Goal: Task Accomplishment & Management: Complete application form

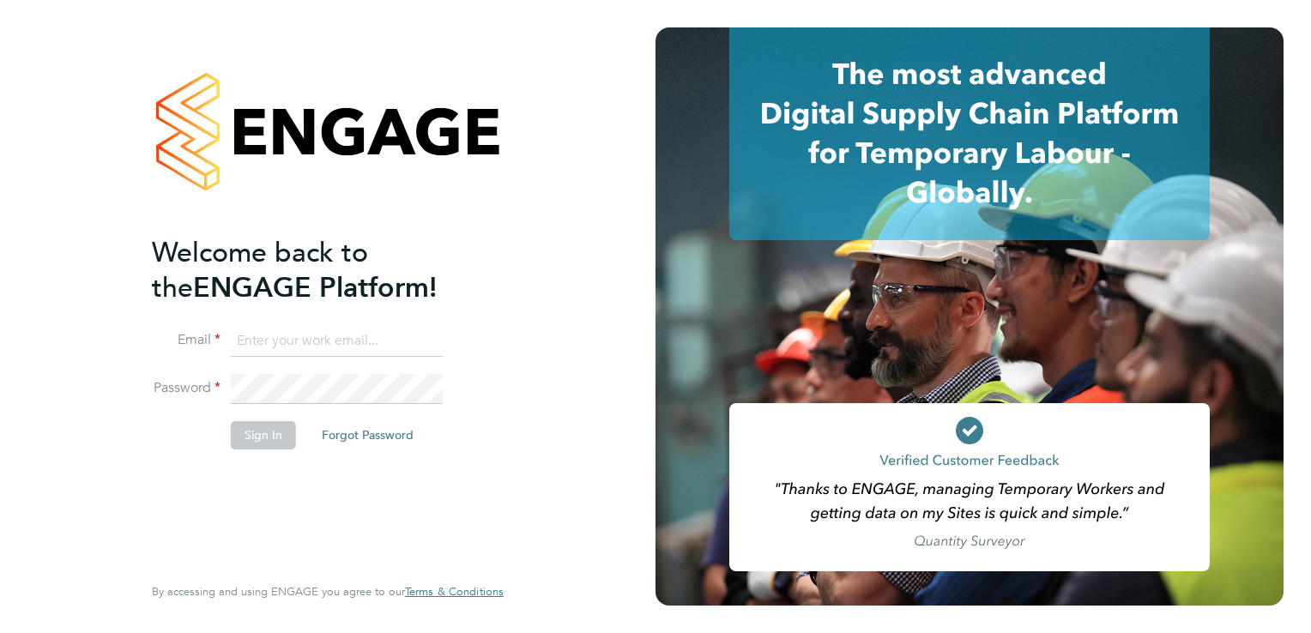
type input "[EMAIL_ADDRESS][DOMAIN_NAME]"
click at [264, 438] on button "Sign In" at bounding box center [263, 434] width 65 height 27
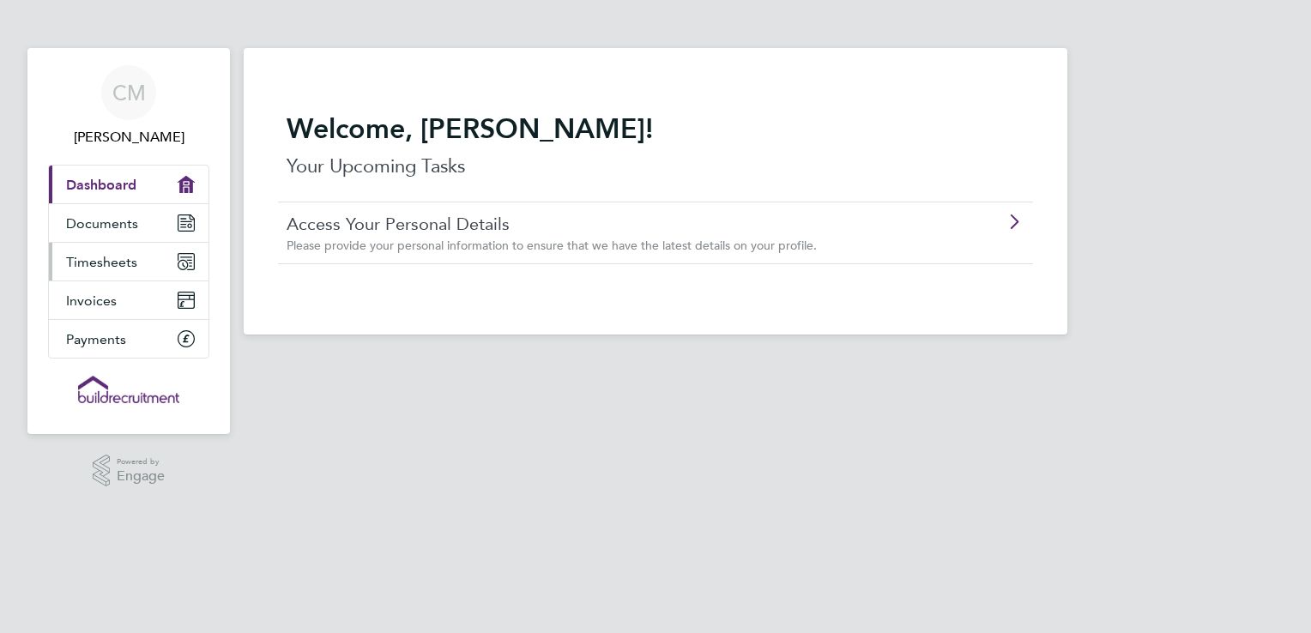
click at [115, 263] on span "Timesheets" at bounding box center [101, 262] width 71 height 16
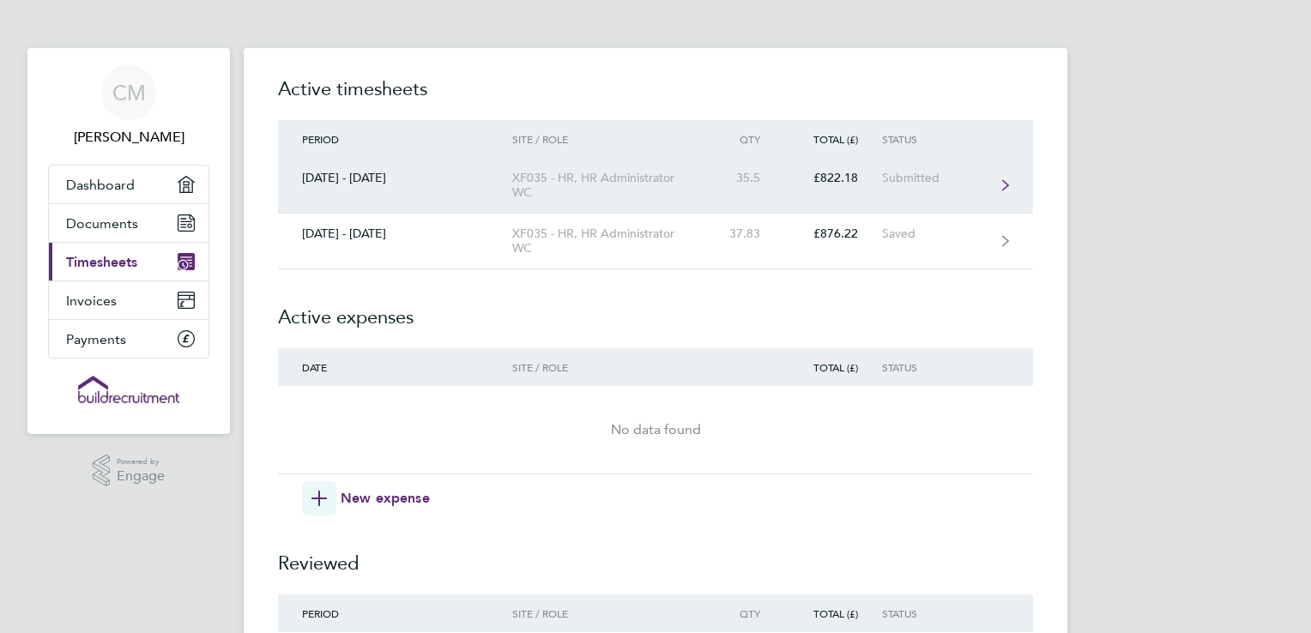
click at [663, 177] on div "XF035 - HR, HR Administrator WC" at bounding box center [610, 185] width 196 height 29
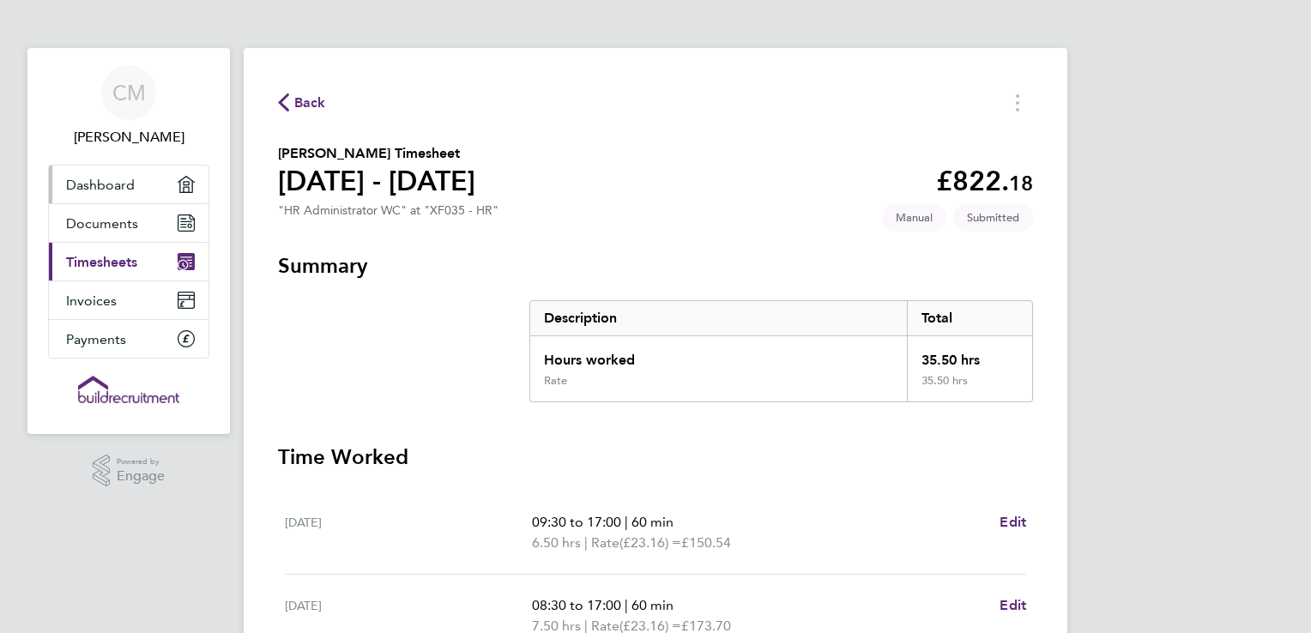
click at [89, 179] on span "Dashboard" at bounding box center [100, 185] width 69 height 16
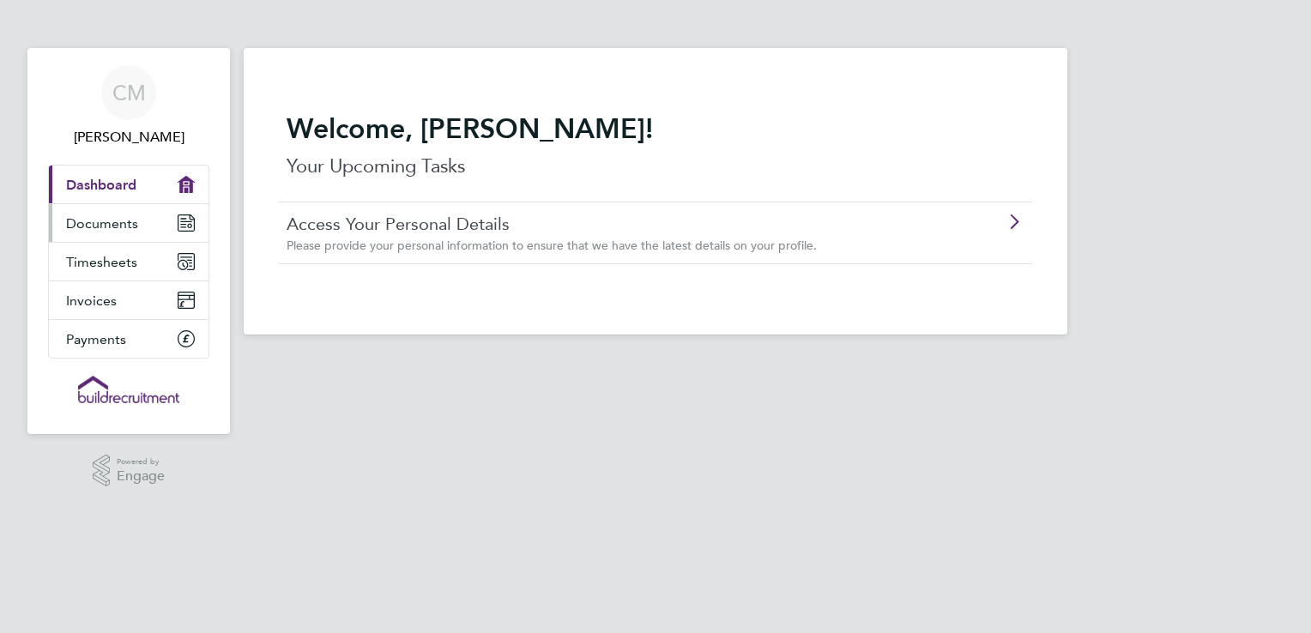
click at [100, 227] on span "Documents" at bounding box center [102, 223] width 72 height 16
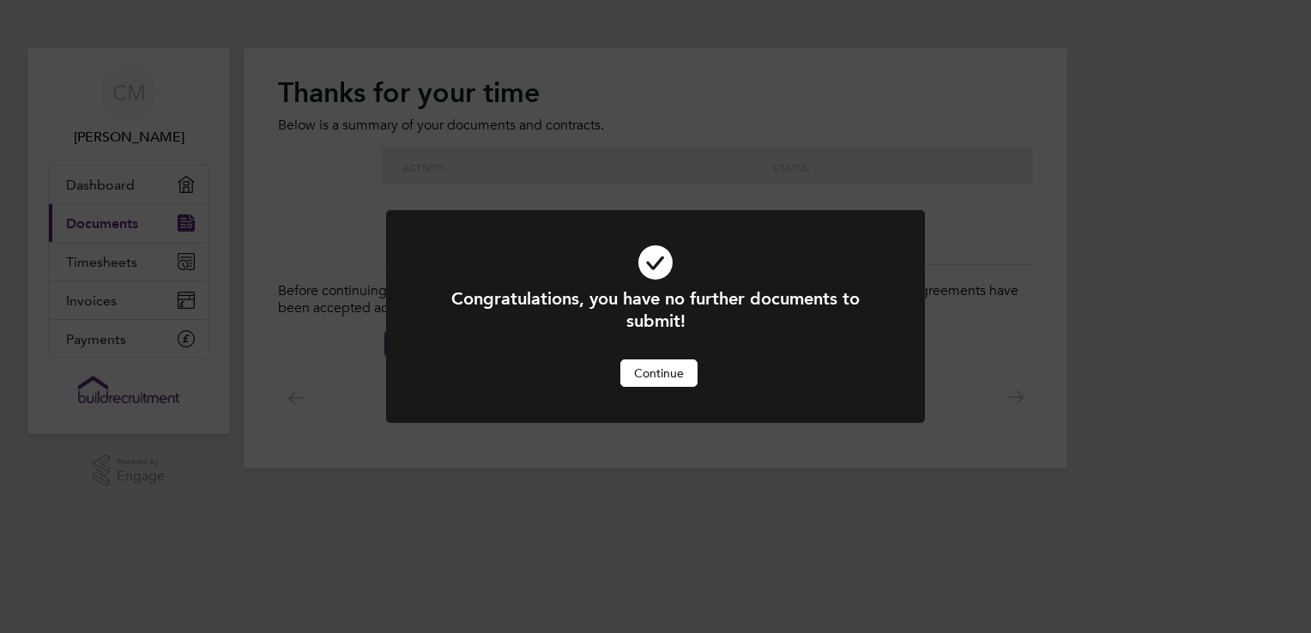
click at [661, 374] on button "Continue" at bounding box center [658, 373] width 77 height 27
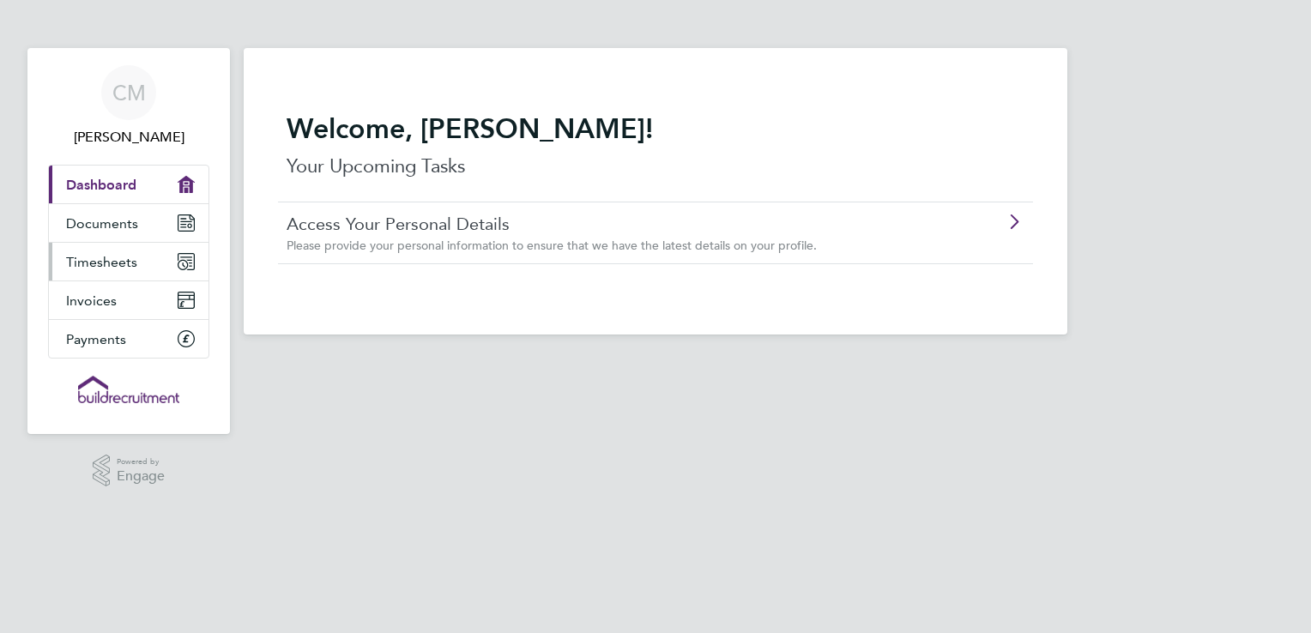
click at [124, 259] on span "Timesheets" at bounding box center [101, 262] width 71 height 16
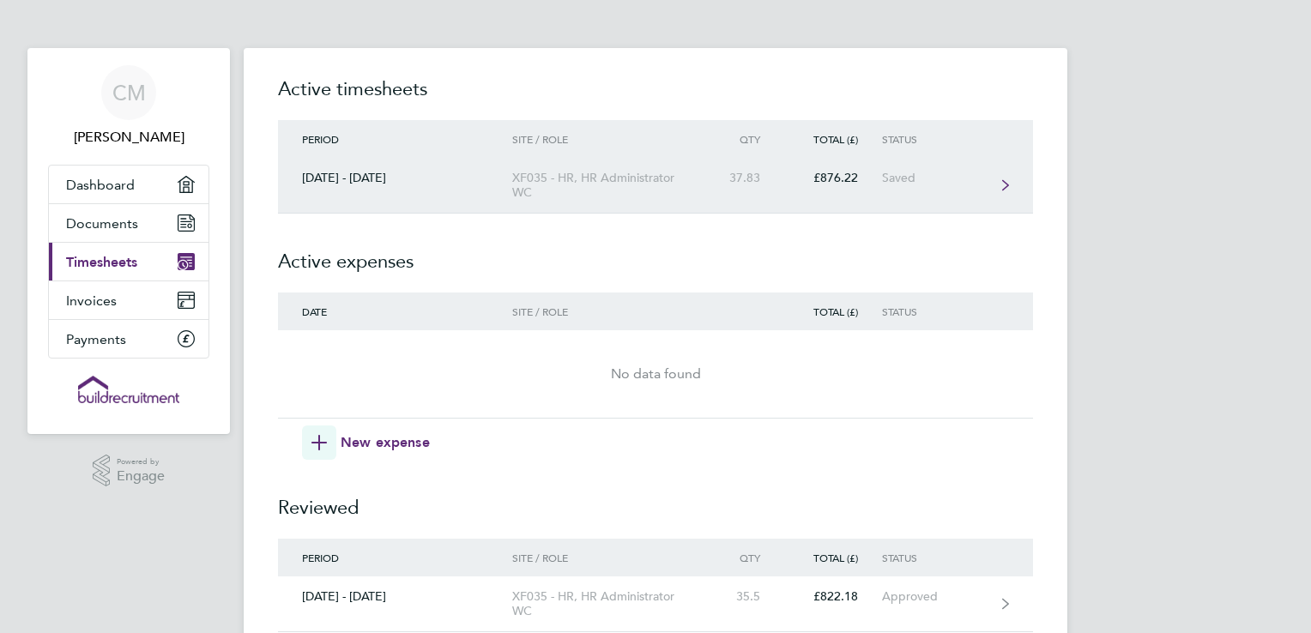
click at [1008, 184] on icon at bounding box center [1005, 185] width 7 height 10
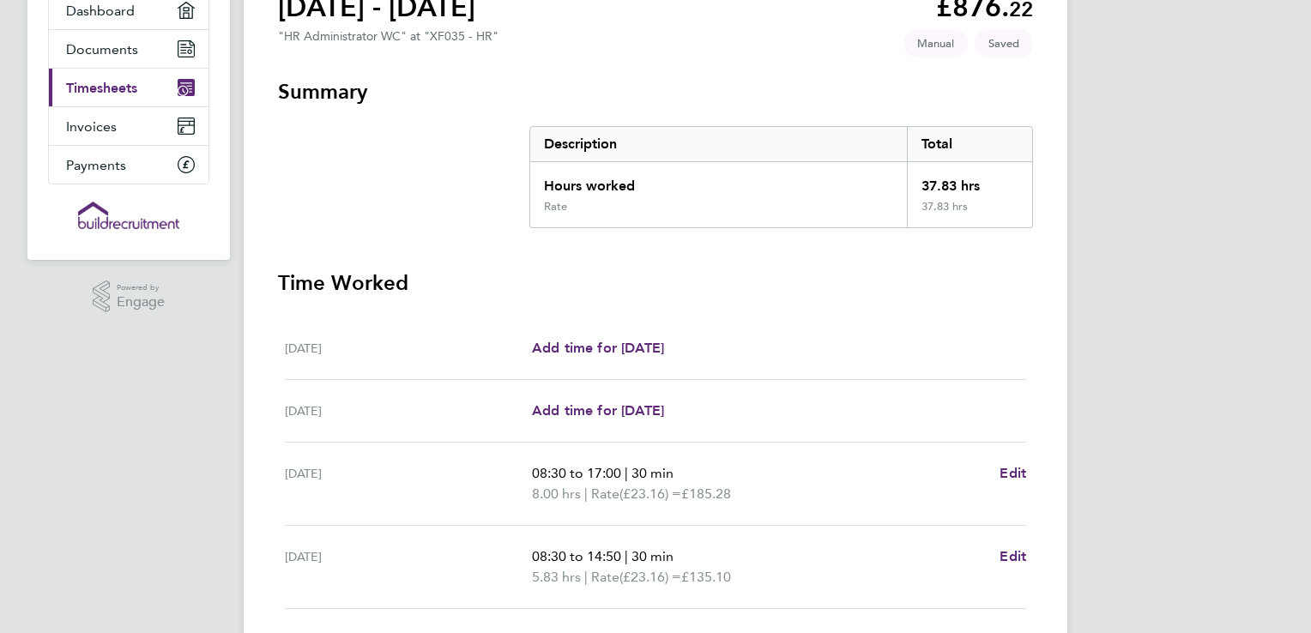
scroll to position [343, 0]
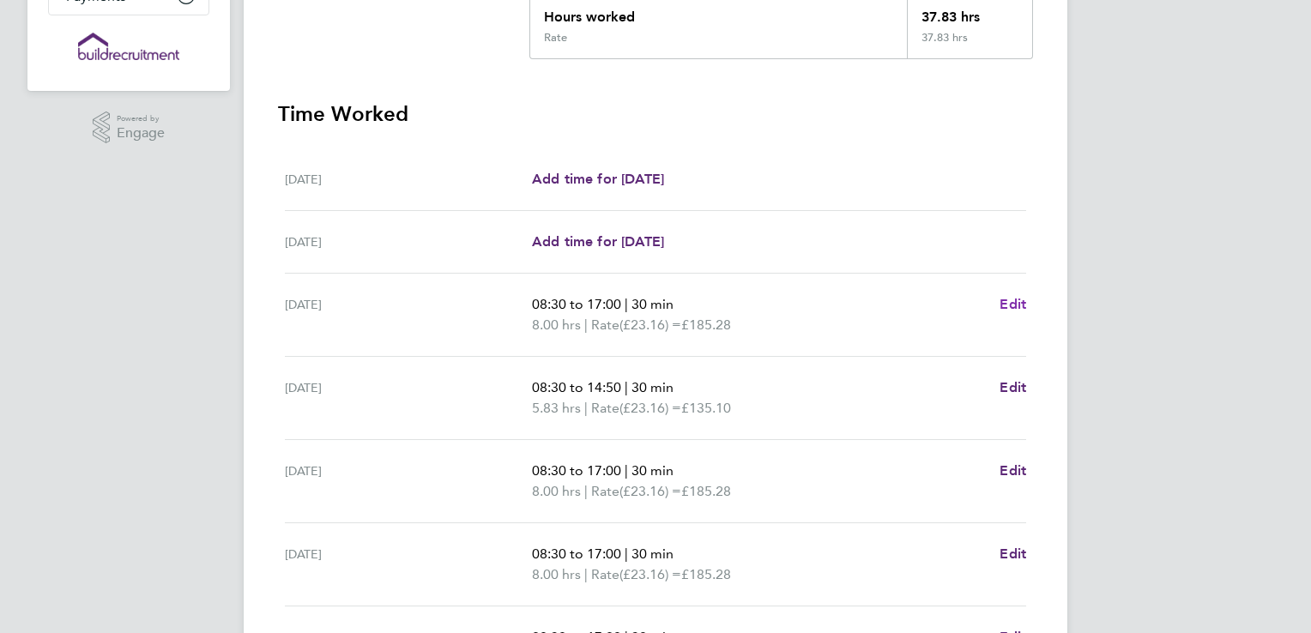
click at [1019, 299] on span "Edit" at bounding box center [1013, 304] width 27 height 16
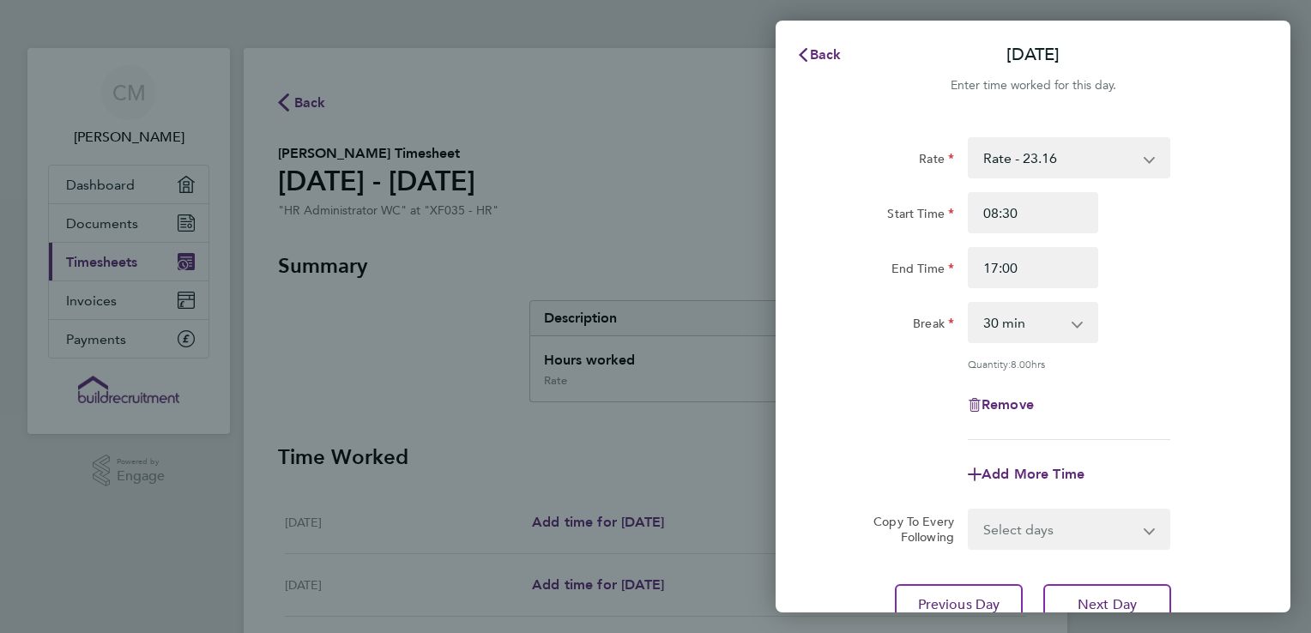
click at [1039, 327] on select "0 min 15 min 30 min 45 min 60 min 75 min 90 min" at bounding box center [1023, 323] width 106 height 38
select select "60"
click at [970, 304] on select "0 min 15 min 30 min 45 min 60 min 75 min 90 min" at bounding box center [1023, 323] width 106 height 38
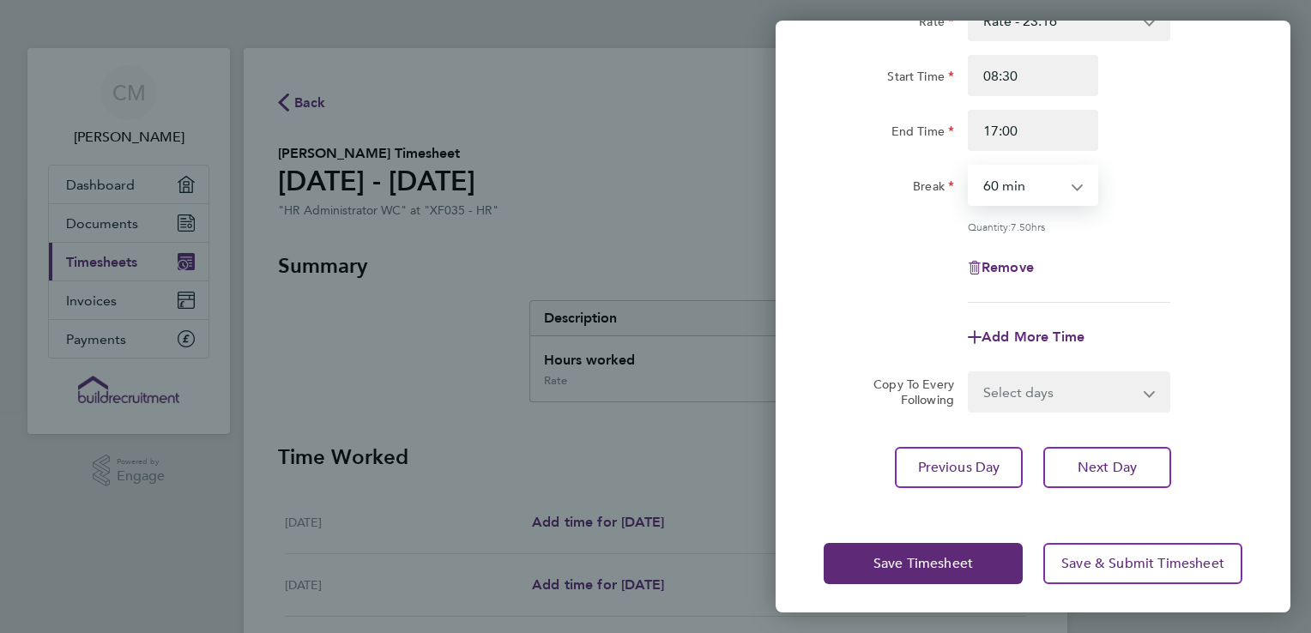
scroll to position [141, 0]
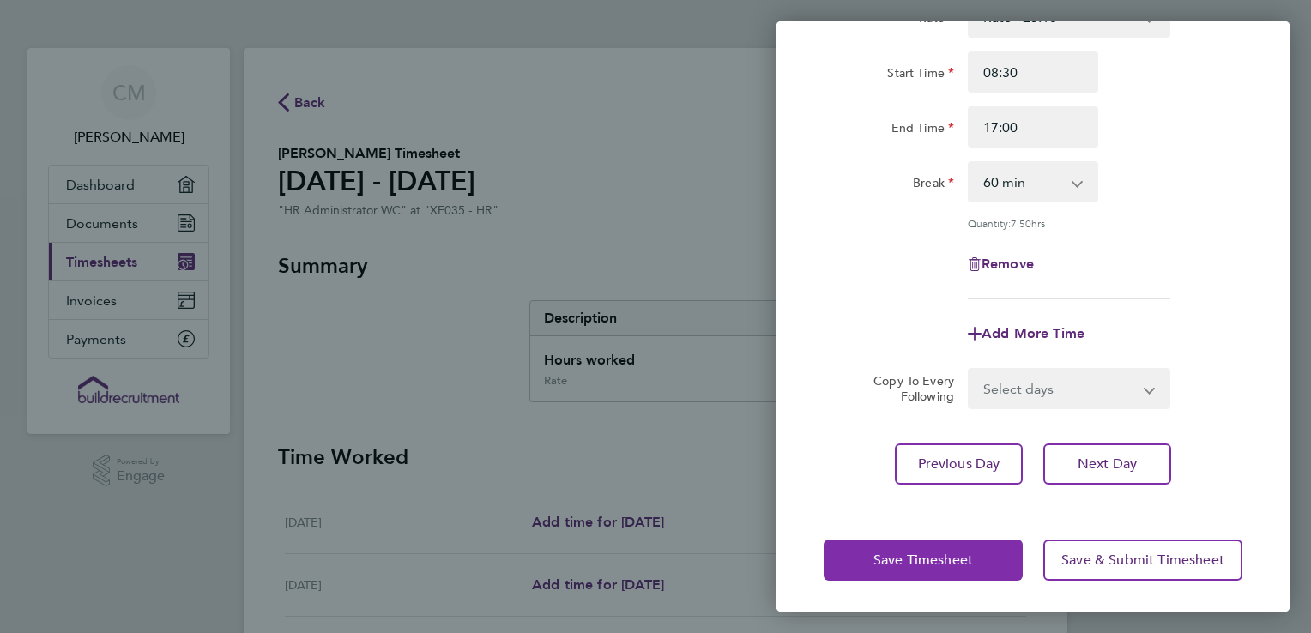
click at [917, 562] on span "Save Timesheet" at bounding box center [924, 560] width 100 height 17
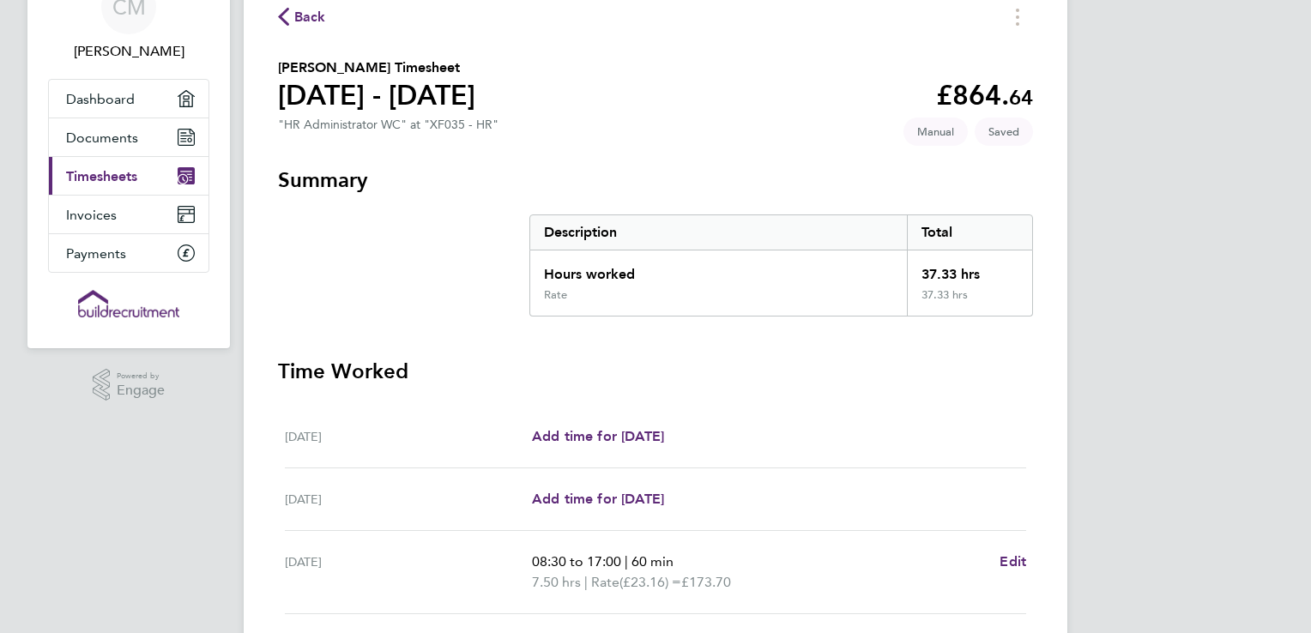
scroll to position [343, 0]
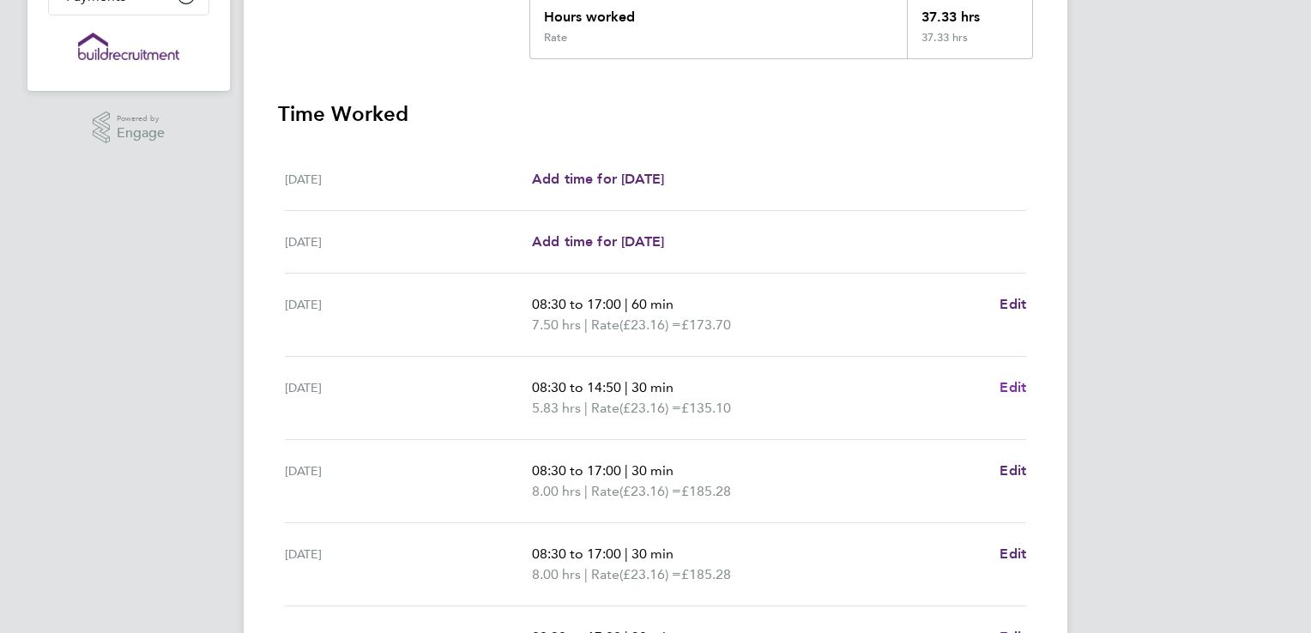
click at [1012, 387] on span "Edit" at bounding box center [1013, 387] width 27 height 16
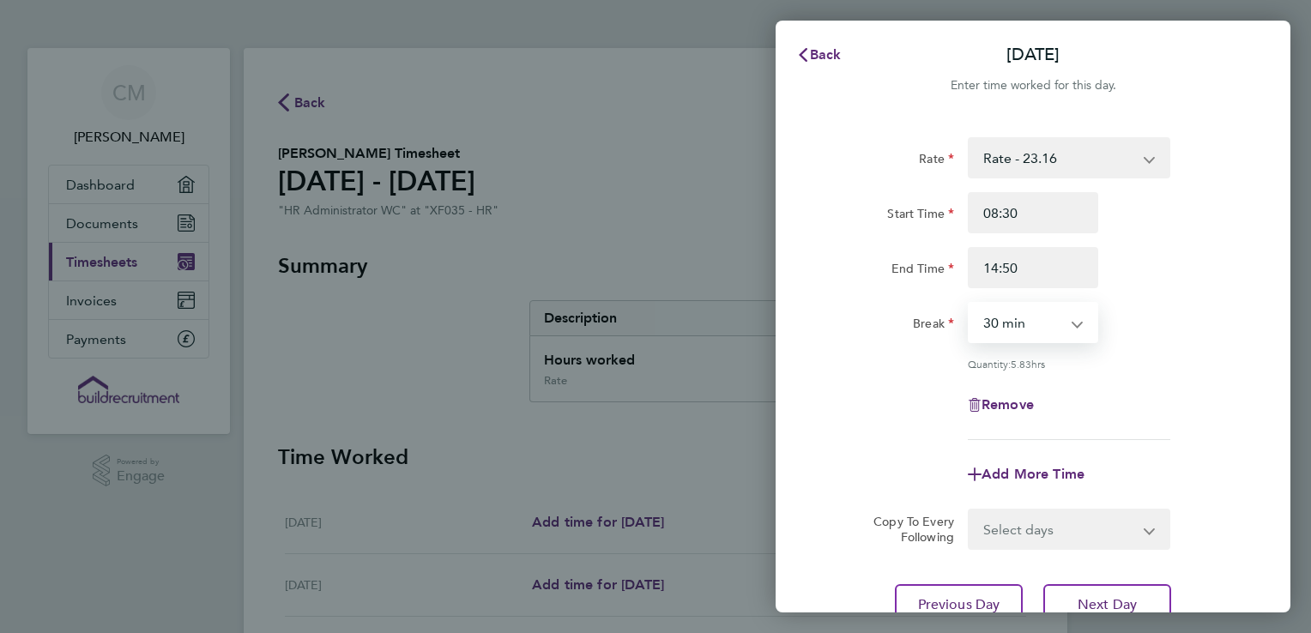
click at [1033, 328] on select "0 min 15 min 30 min 45 min 60 min 75 min 90 min" at bounding box center [1023, 323] width 106 height 38
select select "60"
click at [970, 304] on select "0 min 15 min 30 min 45 min 60 min 75 min 90 min" at bounding box center [1023, 323] width 106 height 38
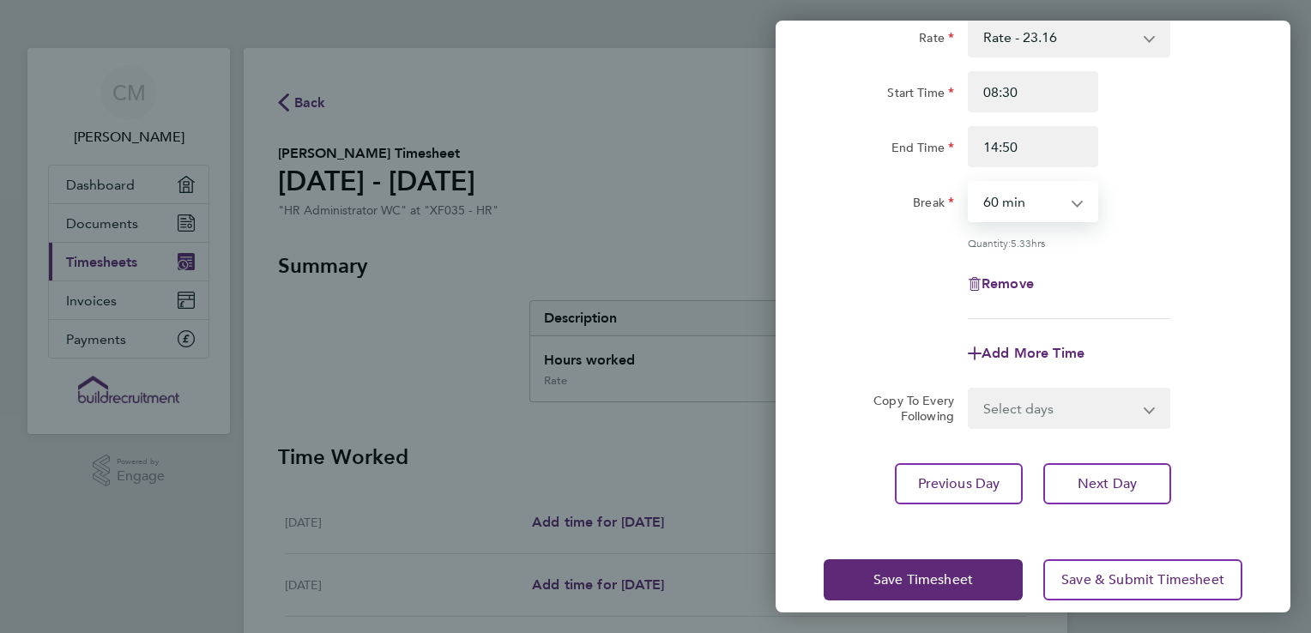
scroll to position [141, 0]
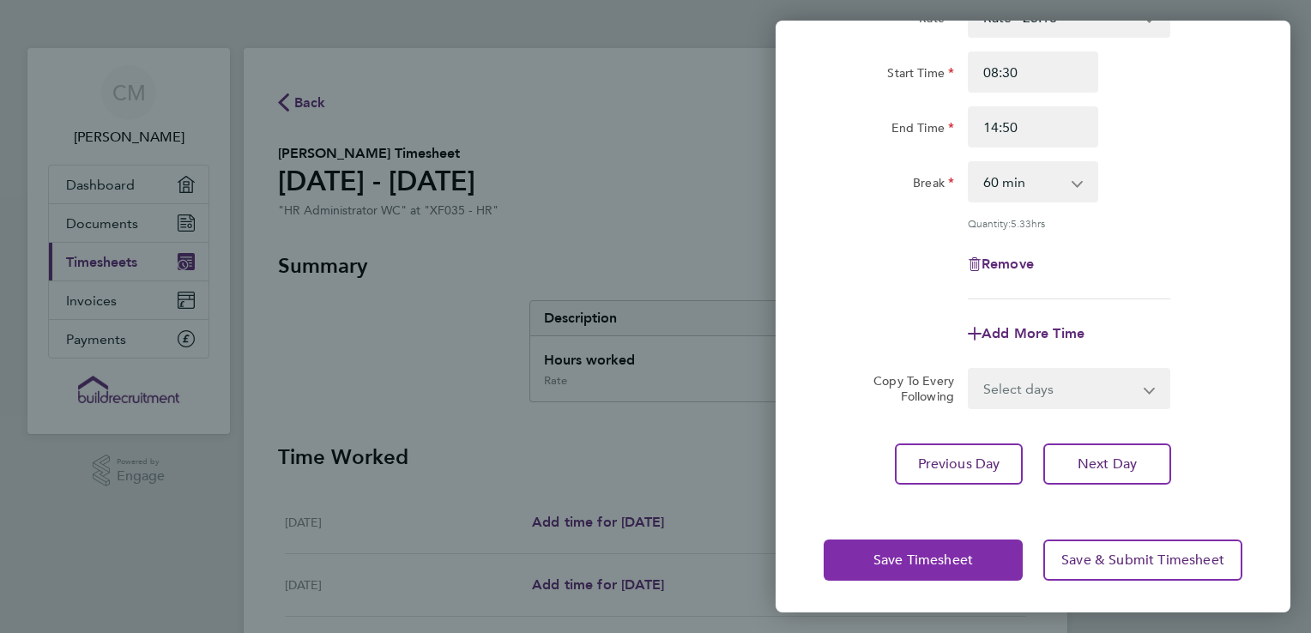
click at [936, 560] on span "Save Timesheet" at bounding box center [924, 560] width 100 height 17
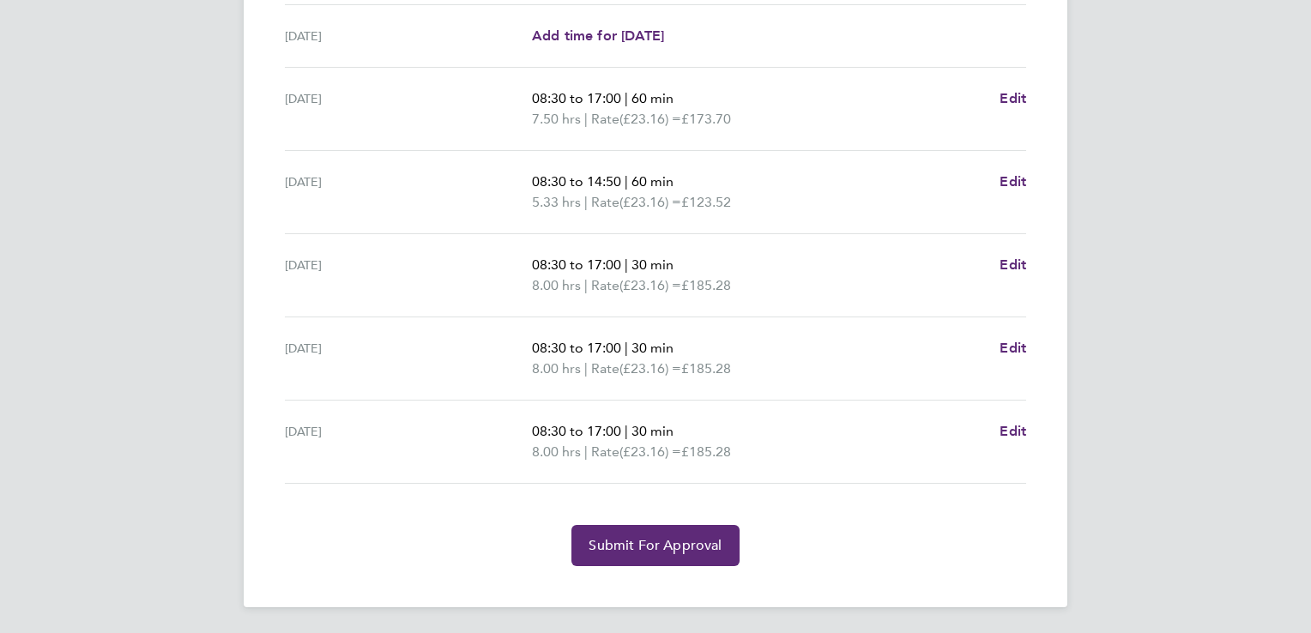
scroll to position [549, 0]
click at [1021, 262] on span "Edit" at bounding box center [1013, 265] width 27 height 16
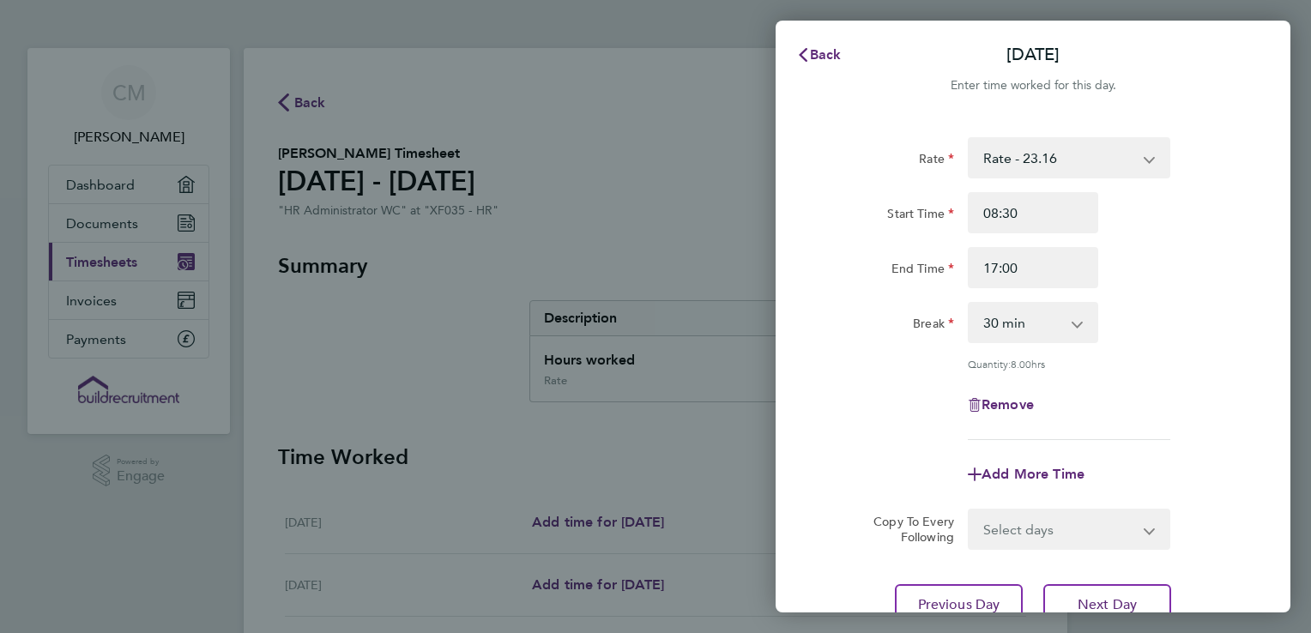
click at [1027, 333] on select "0 min 15 min 30 min 45 min 60 min 75 min 90 min" at bounding box center [1023, 323] width 106 height 38
select select "60"
click at [970, 304] on select "0 min 15 min 30 min 45 min 60 min 75 min 90 min" at bounding box center [1023, 323] width 106 height 38
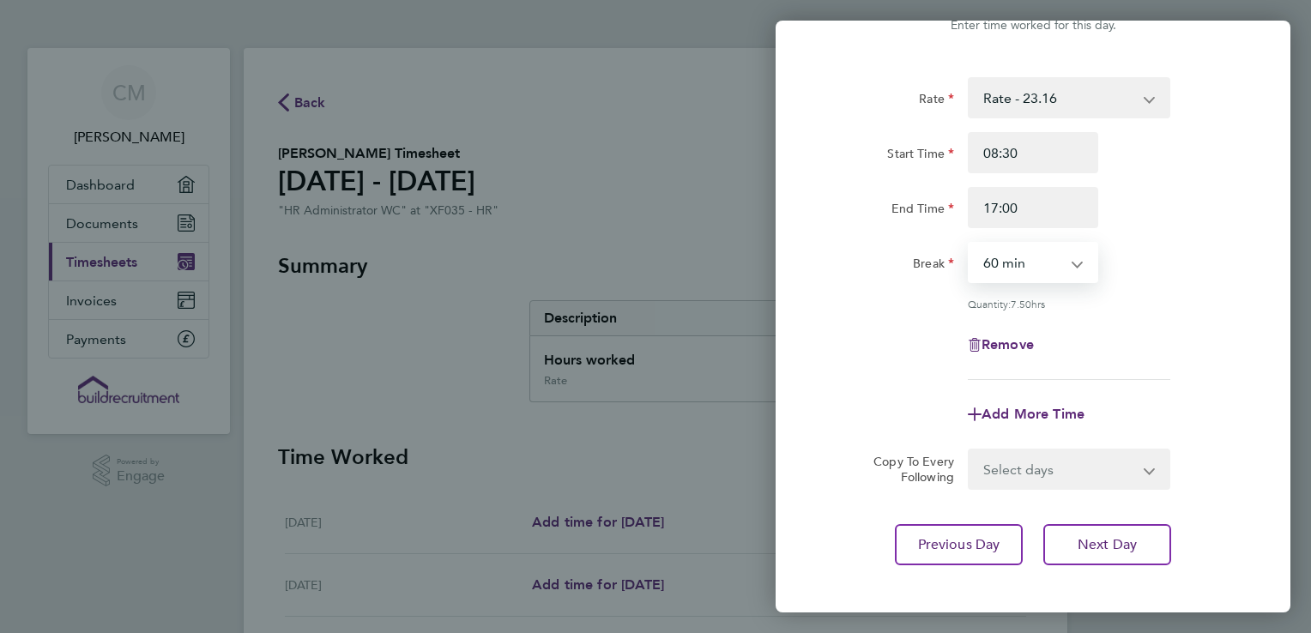
scroll to position [141, 0]
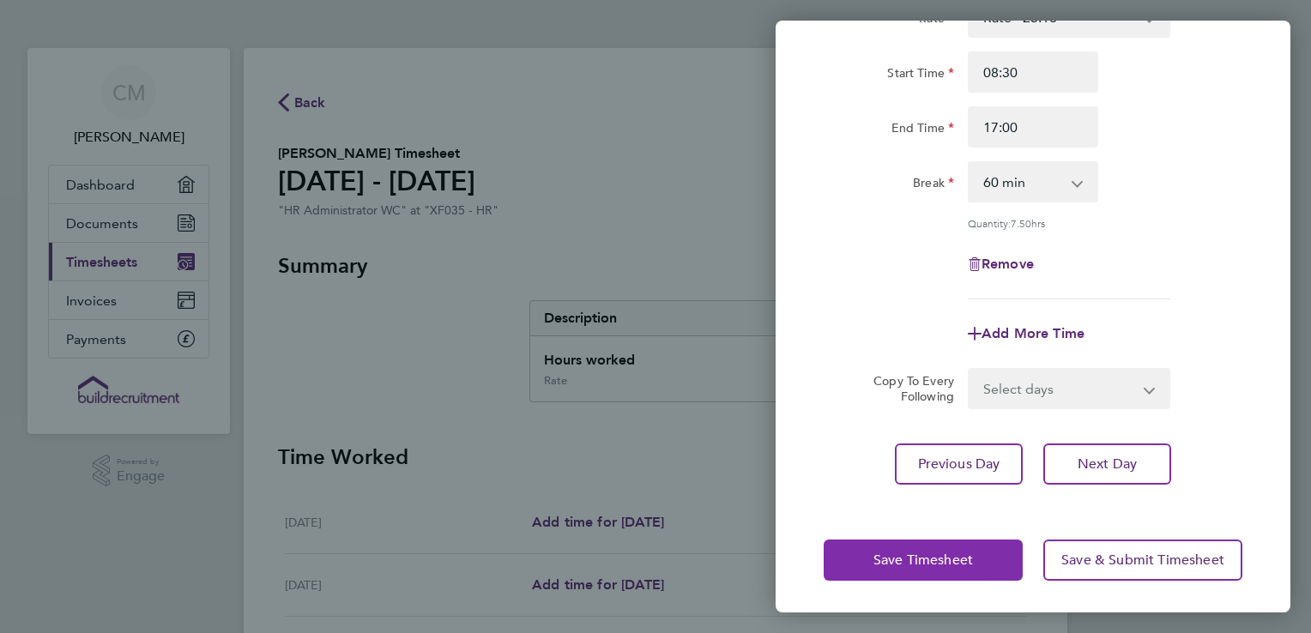
click at [944, 553] on span "Save Timesheet" at bounding box center [924, 560] width 100 height 17
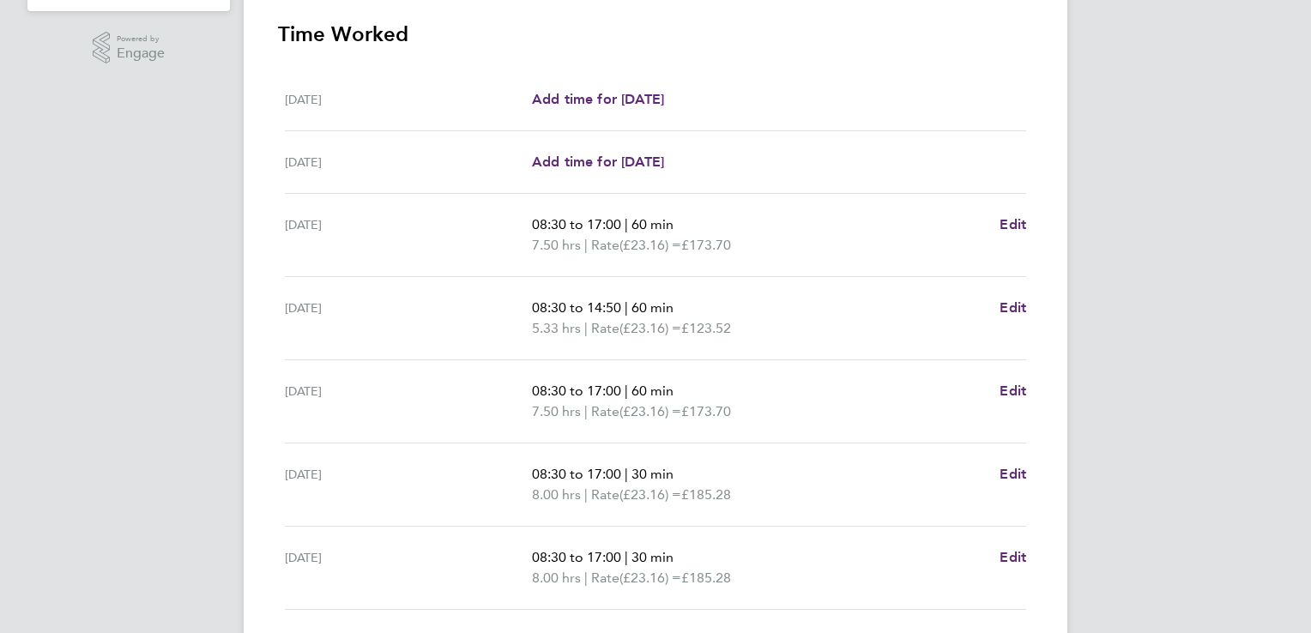
scroll to position [549, 0]
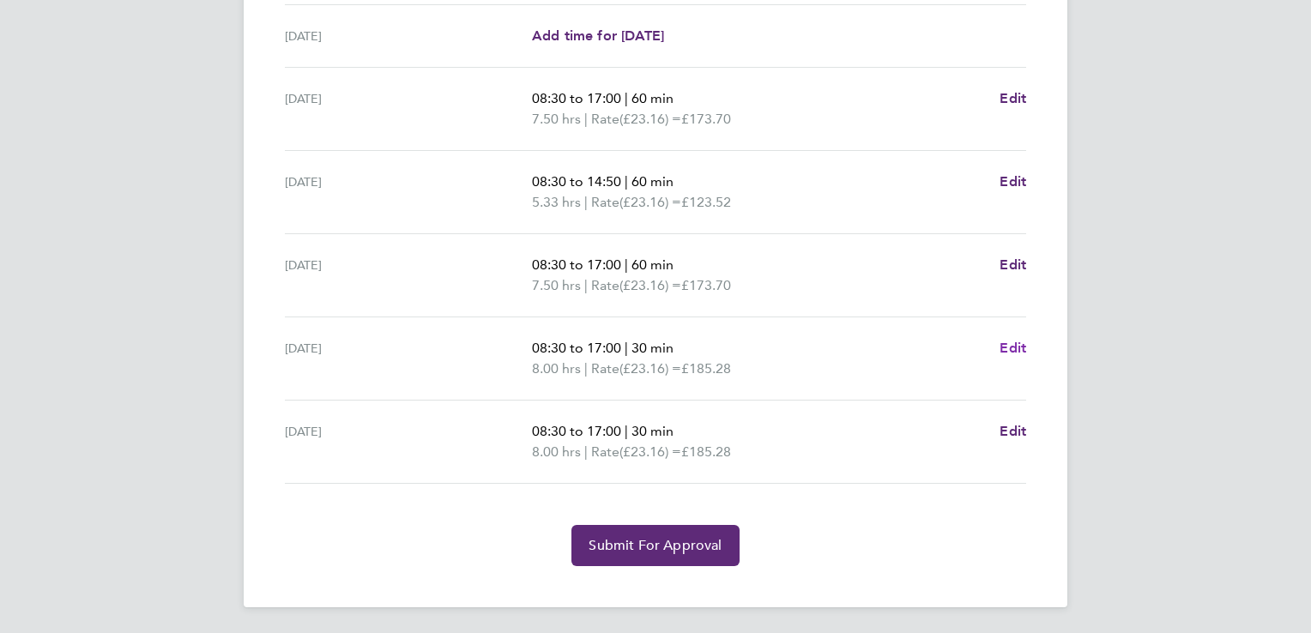
click at [1019, 350] on span "Edit" at bounding box center [1013, 348] width 27 height 16
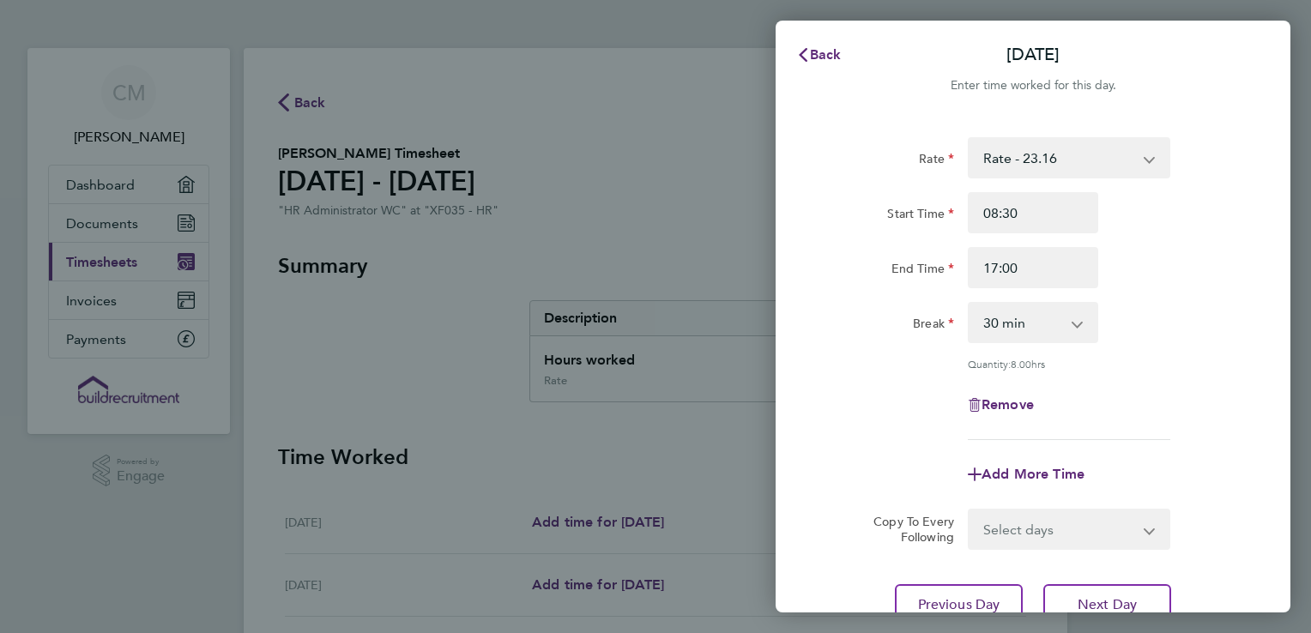
click at [1025, 324] on select "0 min 15 min 30 min 45 min 60 min 75 min 90 min" at bounding box center [1023, 323] width 106 height 38
select select "60"
click at [970, 304] on select "0 min 15 min 30 min 45 min 60 min 75 min 90 min" at bounding box center [1023, 323] width 106 height 38
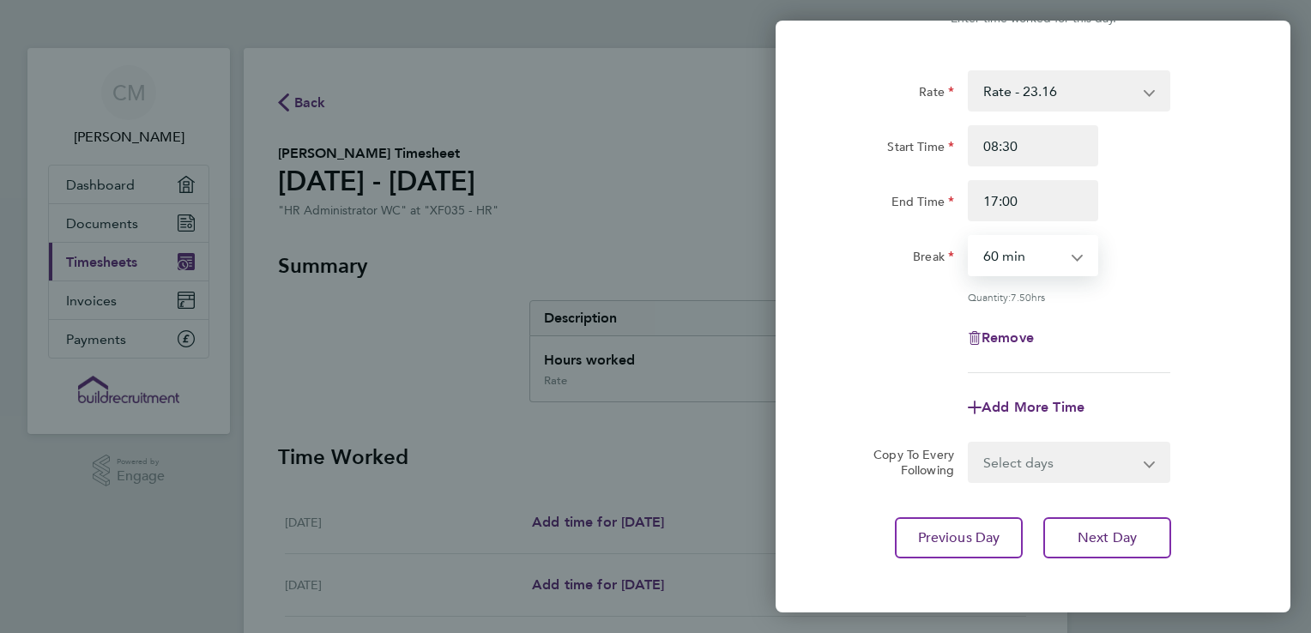
scroll to position [141, 0]
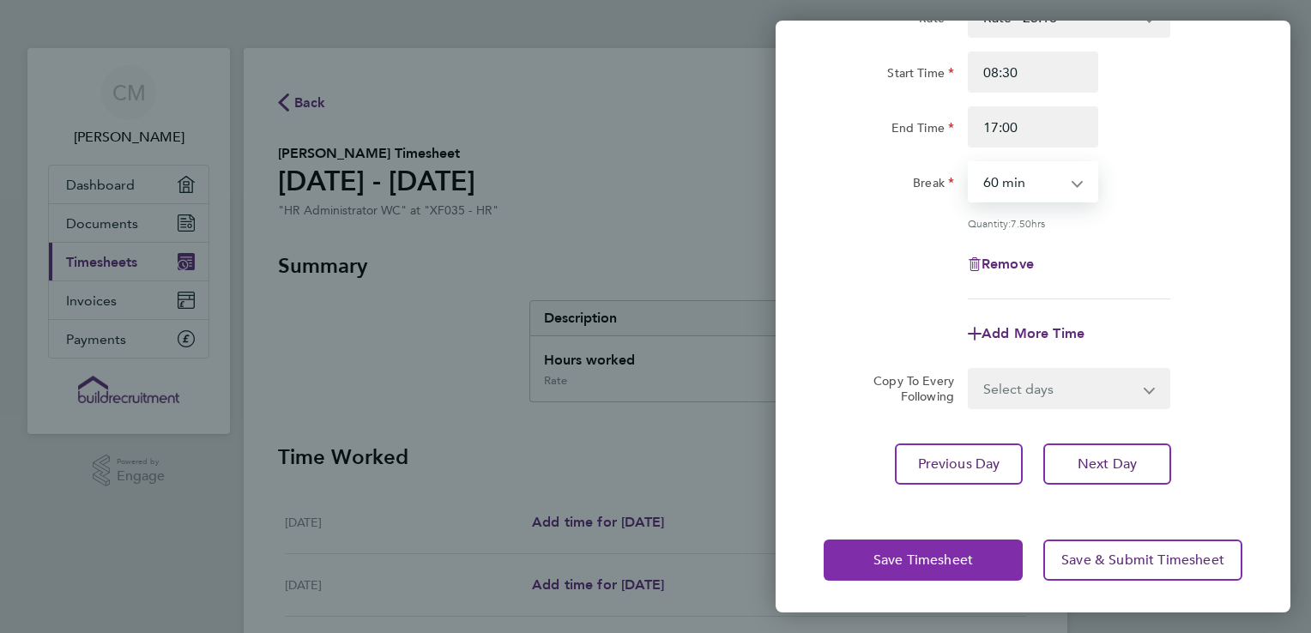
click at [906, 563] on span "Save Timesheet" at bounding box center [924, 560] width 100 height 17
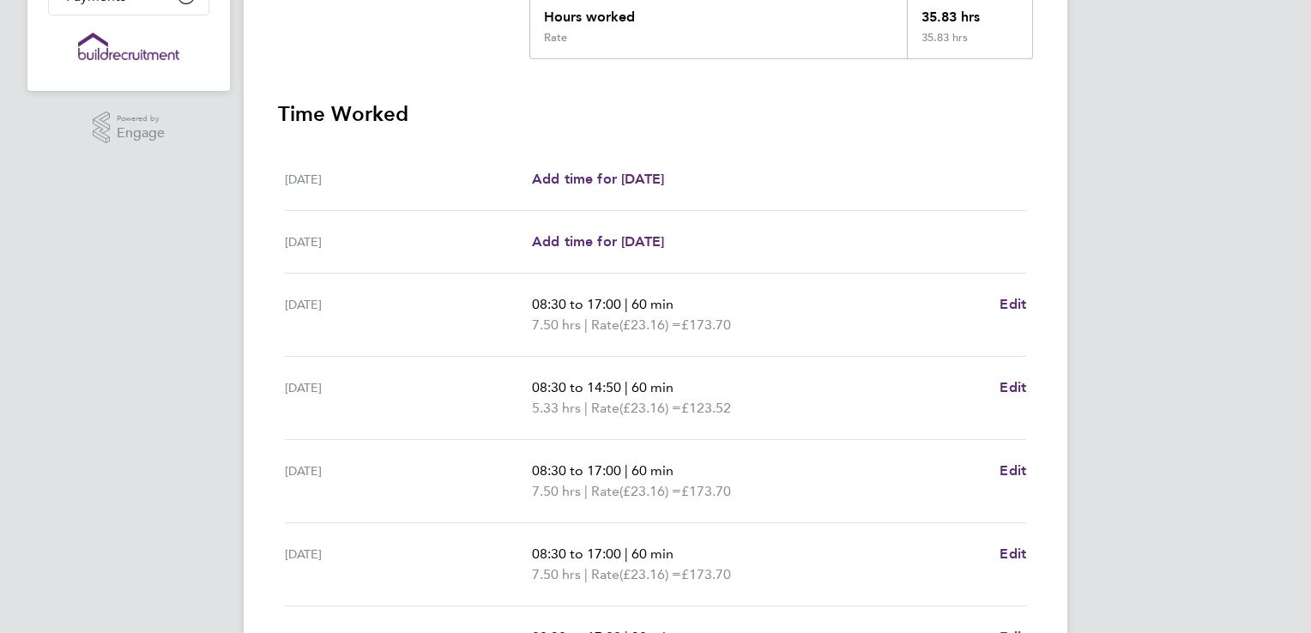
scroll to position [515, 0]
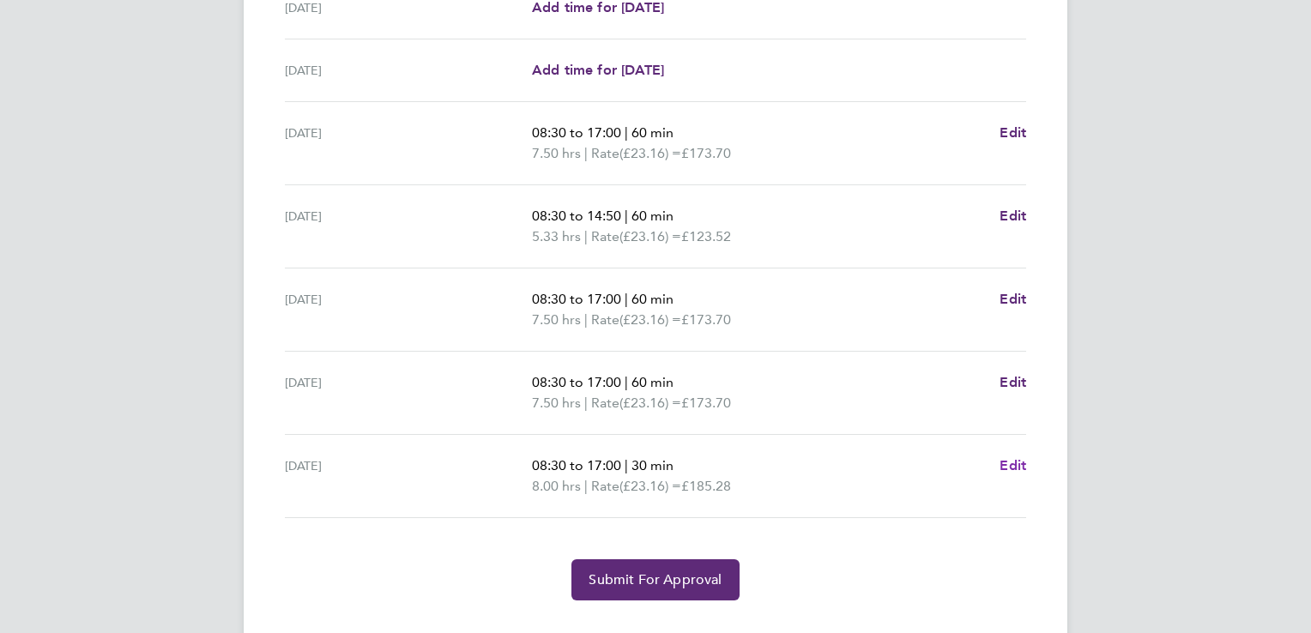
click at [1023, 466] on span "Edit" at bounding box center [1013, 465] width 27 height 16
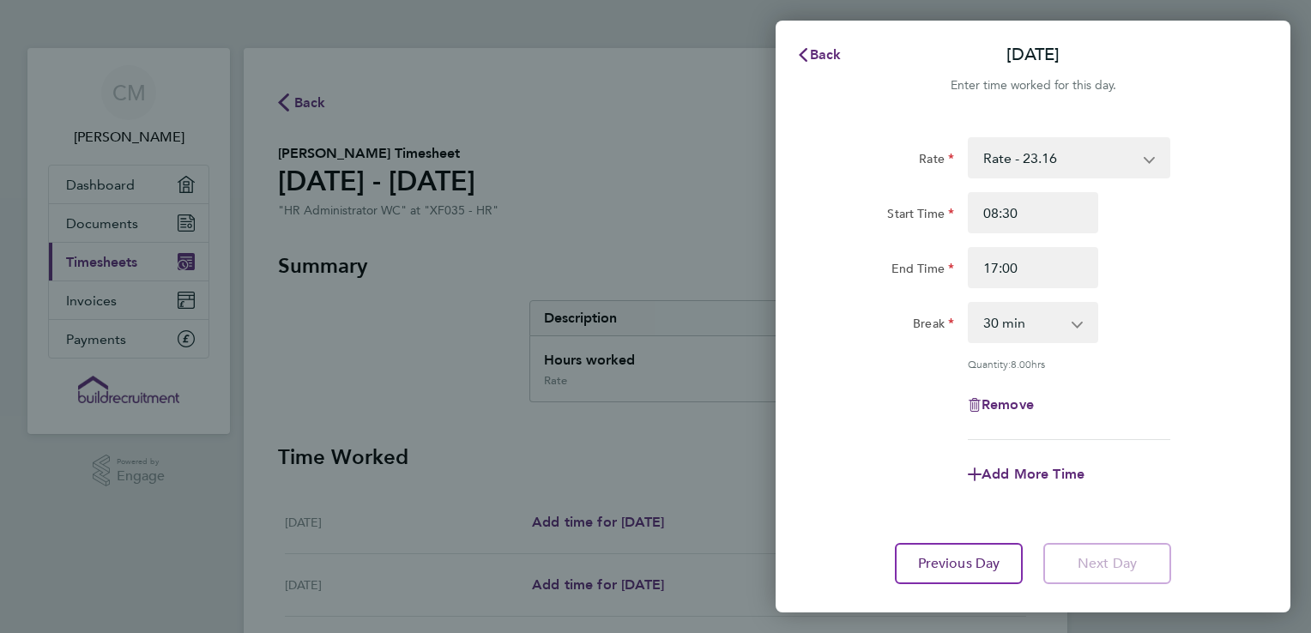
click at [1017, 338] on select "0 min 15 min 30 min 45 min 60 min 75 min 90 min" at bounding box center [1023, 323] width 106 height 38
select select "60"
click at [970, 304] on select "0 min 15 min 30 min 45 min 60 min 75 min 90 min" at bounding box center [1023, 323] width 106 height 38
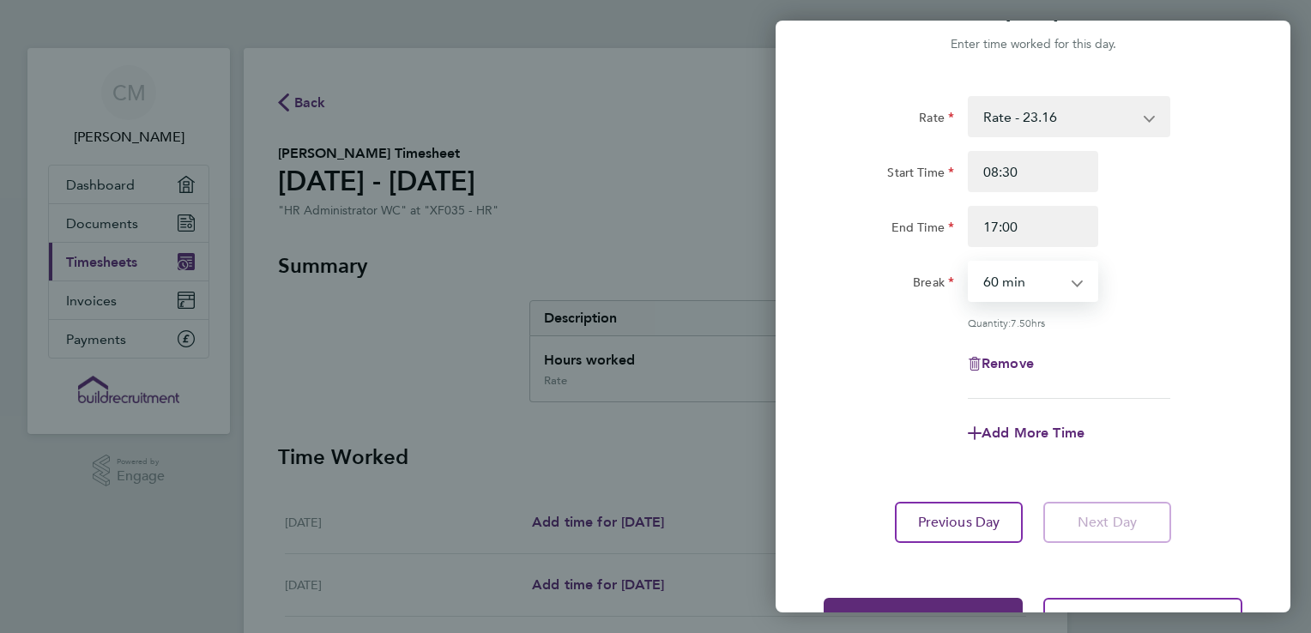
scroll to position [100, 0]
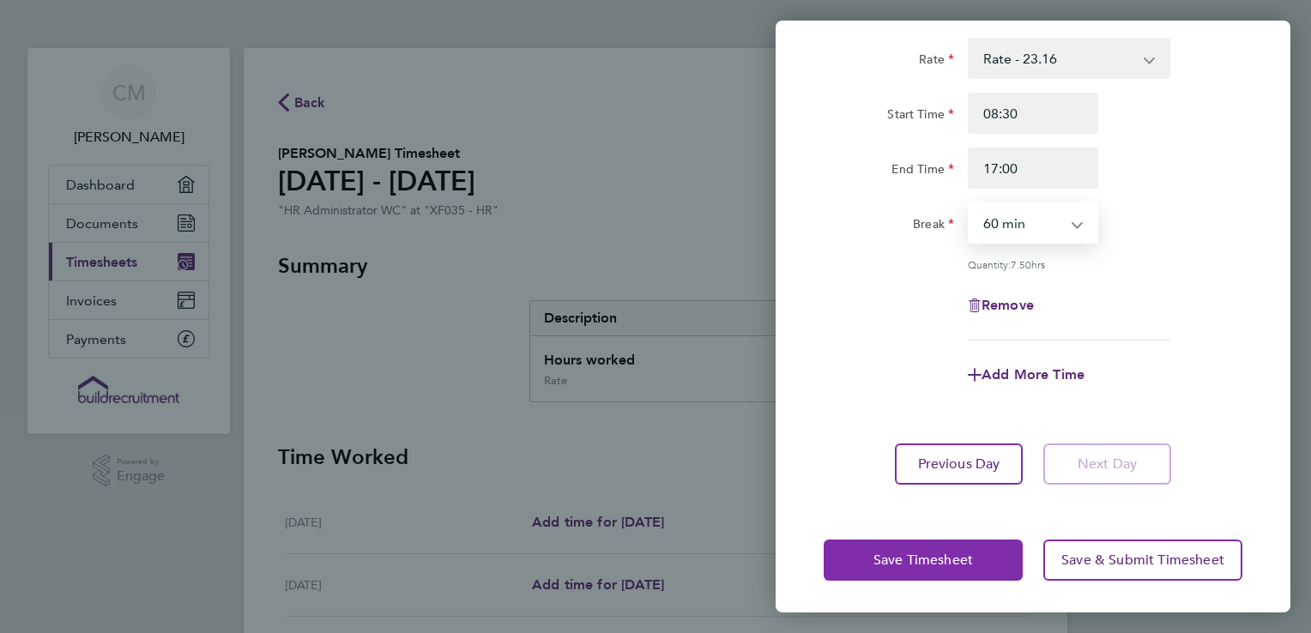
click at [968, 557] on span "Save Timesheet" at bounding box center [924, 560] width 100 height 17
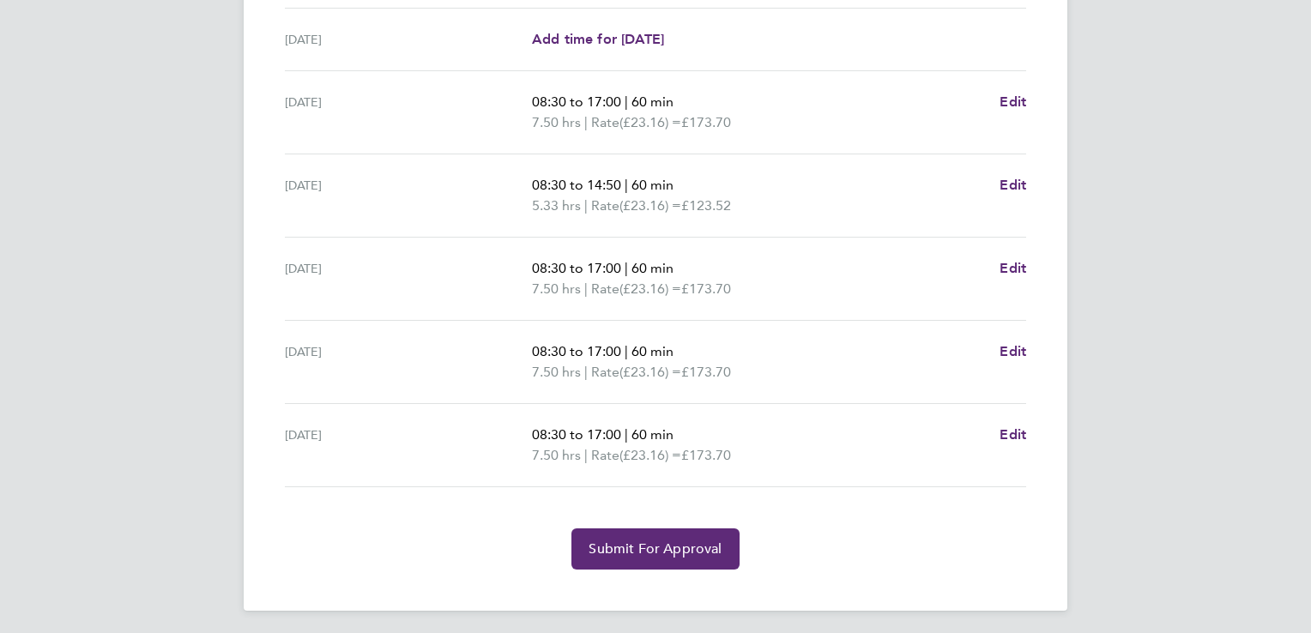
scroll to position [549, 0]
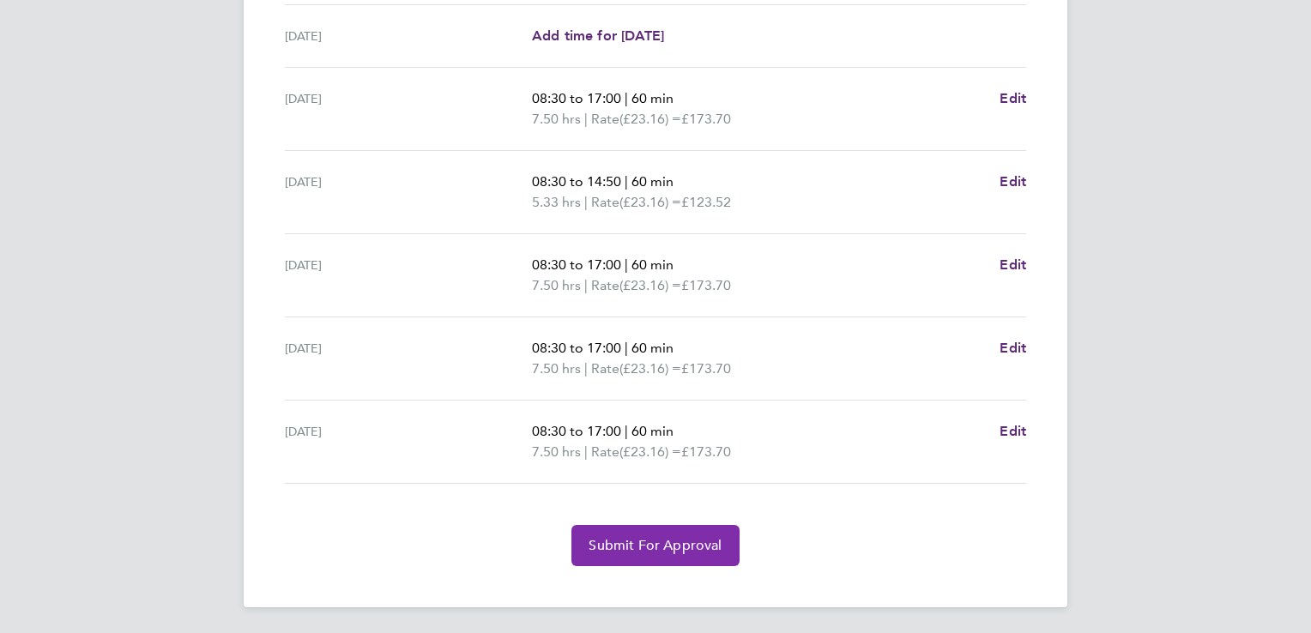
click at [646, 547] on span "Submit For Approval" at bounding box center [655, 545] width 133 height 17
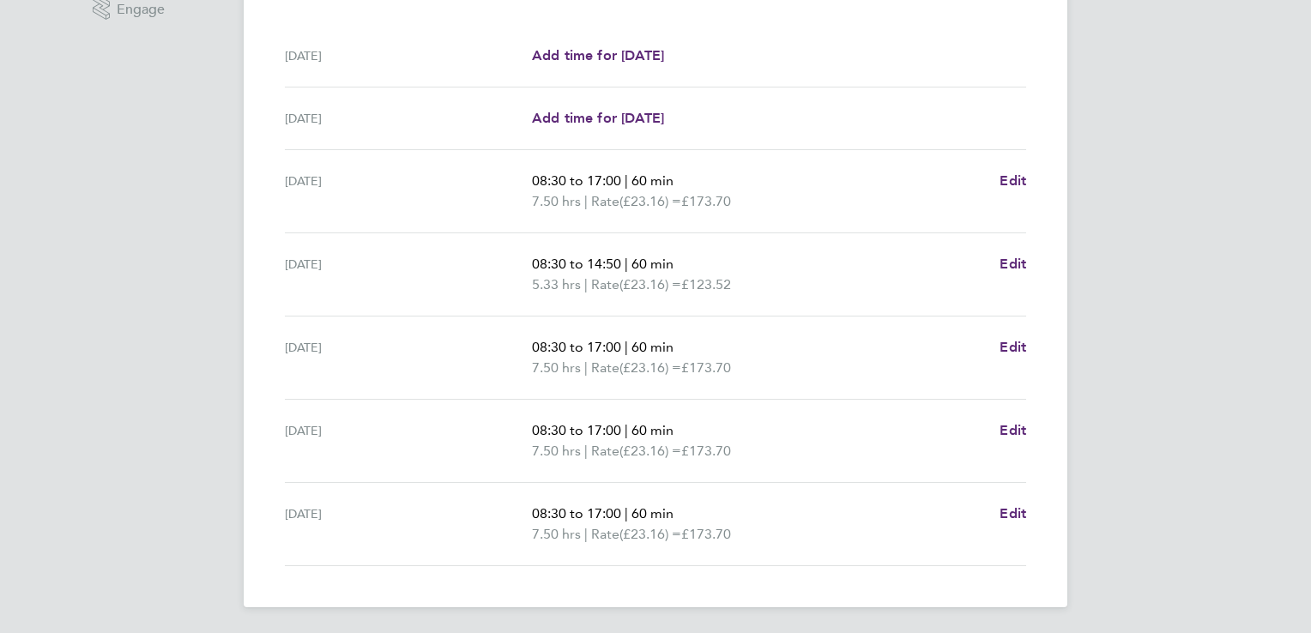
scroll to position [38, 0]
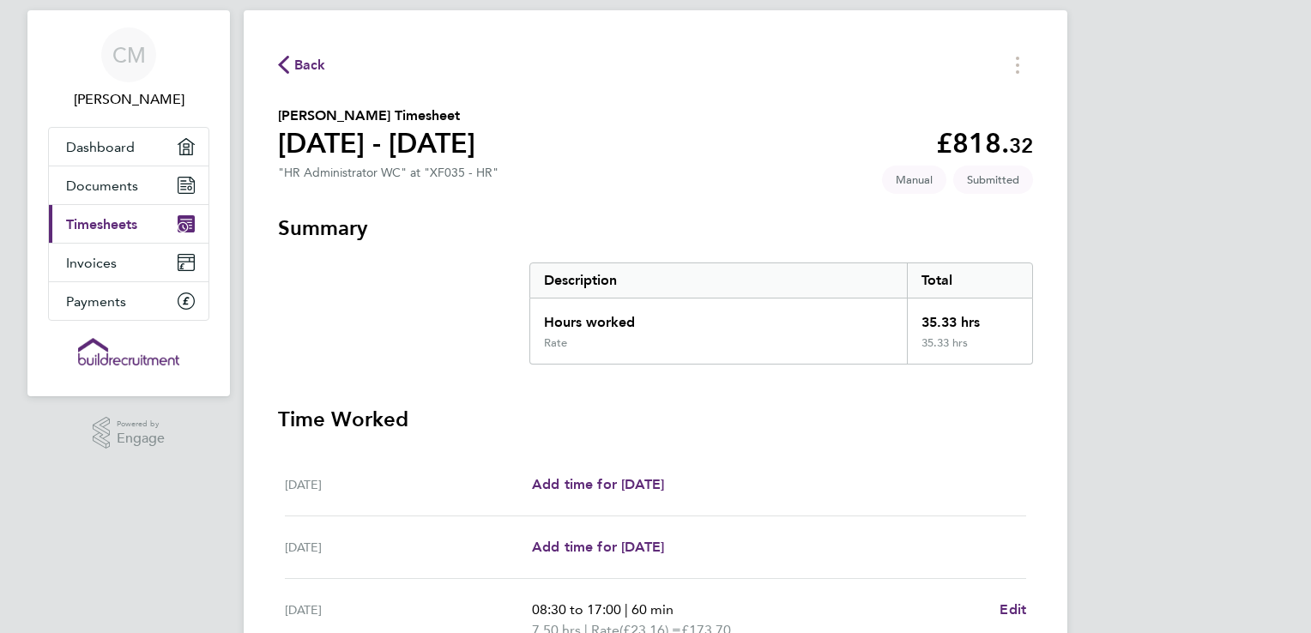
click at [110, 223] on span "Timesheets" at bounding box center [101, 224] width 71 height 16
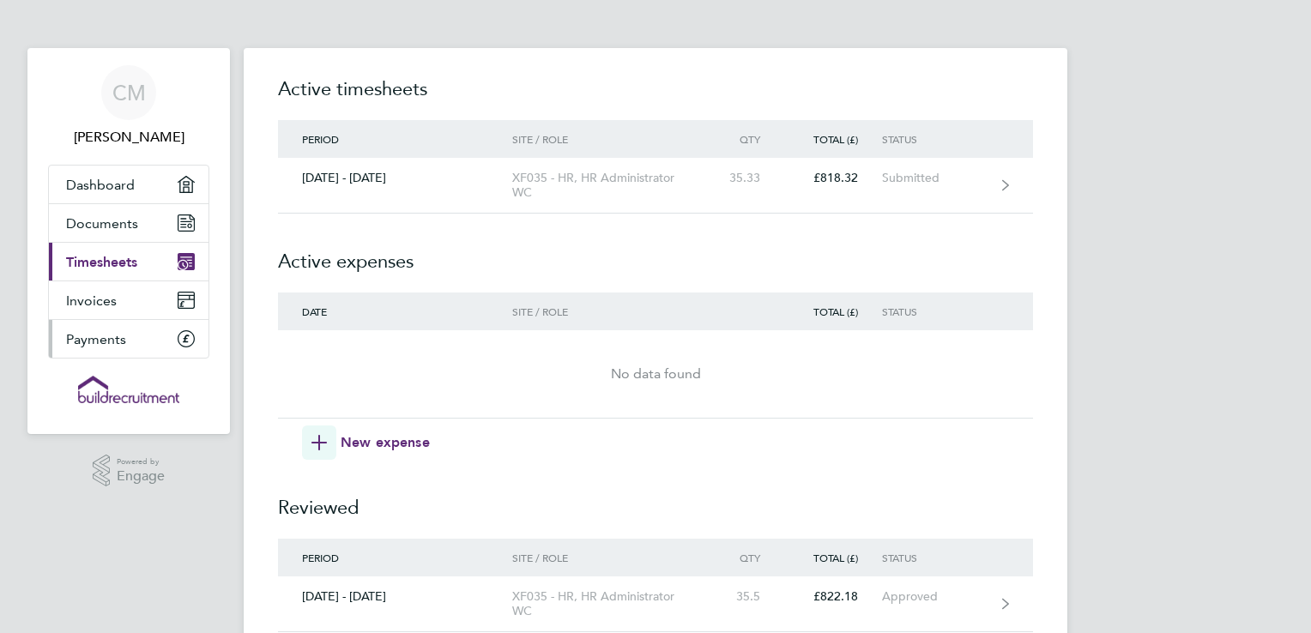
click at [85, 342] on span "Payments" at bounding box center [96, 339] width 60 height 16
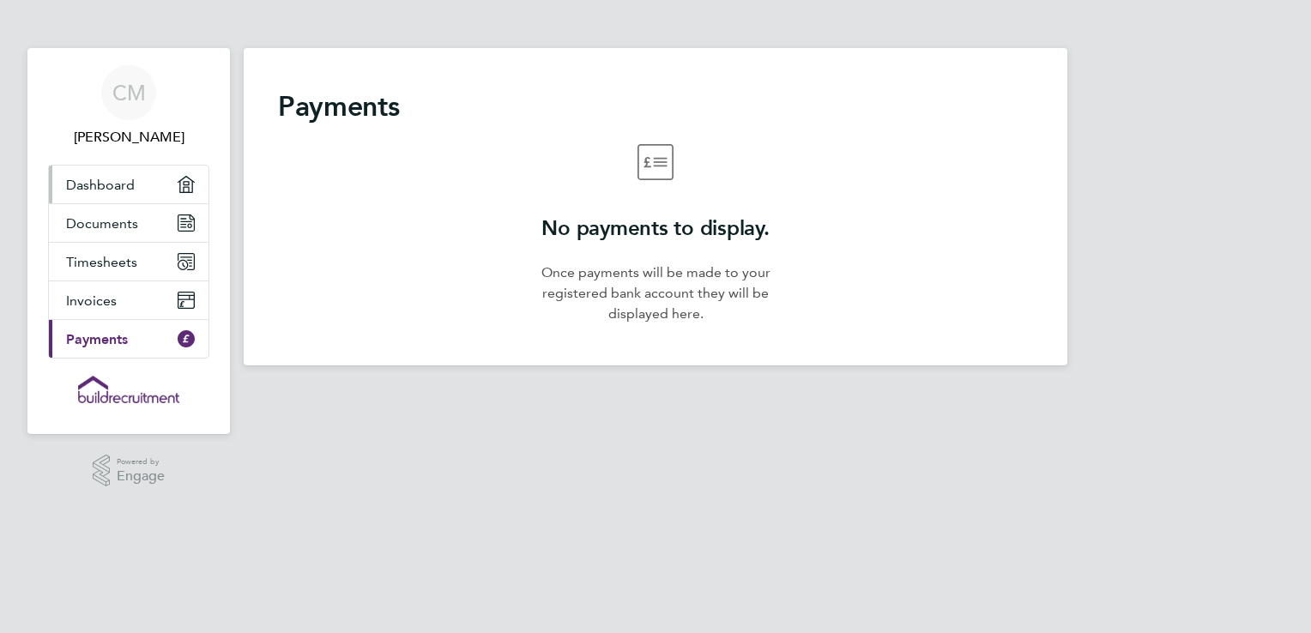
click at [107, 184] on span "Dashboard" at bounding box center [100, 185] width 69 height 16
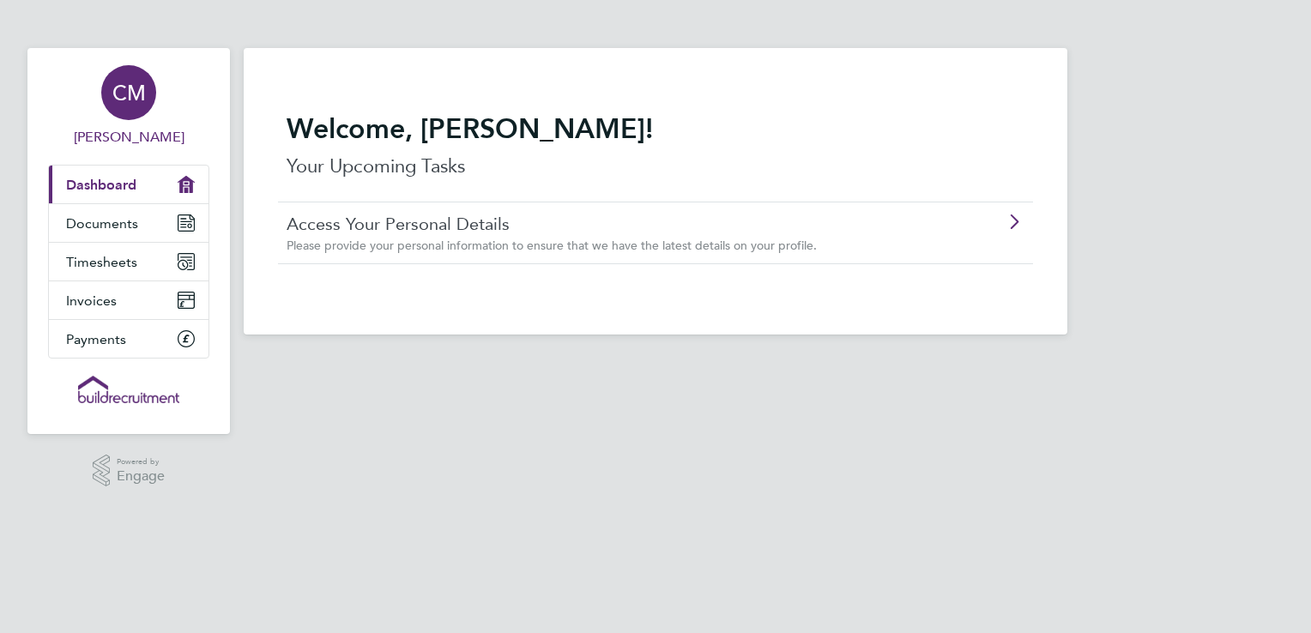
click at [120, 86] on span "CM" at bounding box center [128, 93] width 33 height 22
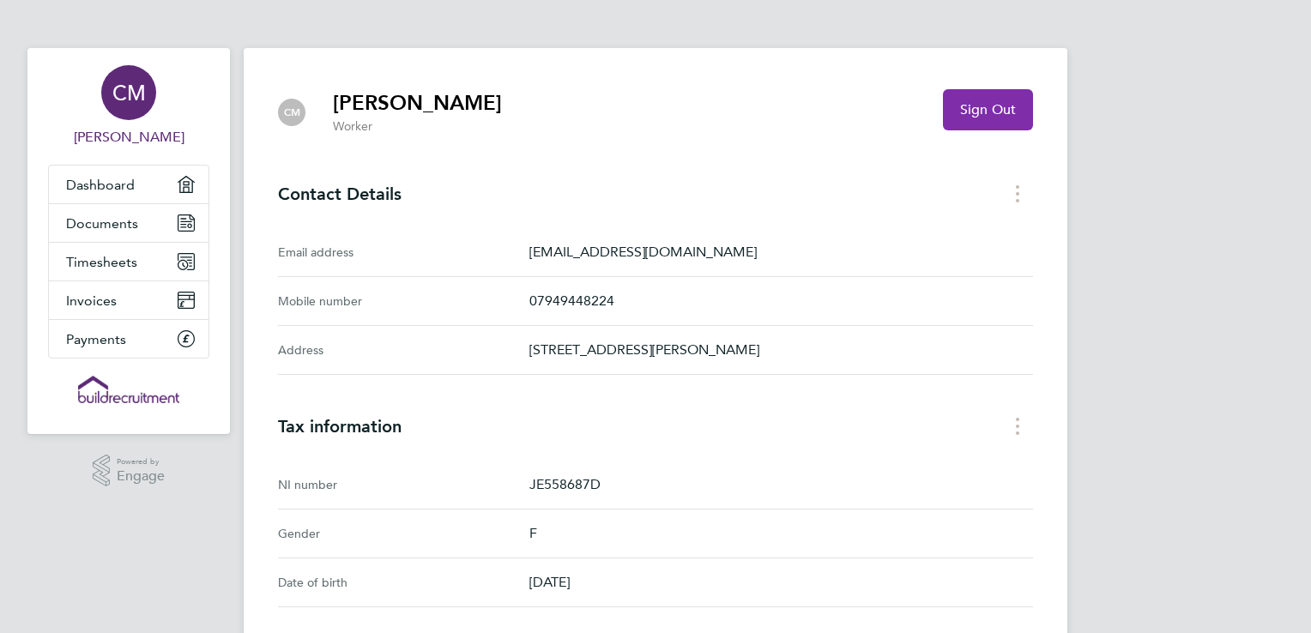
click at [988, 112] on span "Sign Out" at bounding box center [988, 109] width 56 height 17
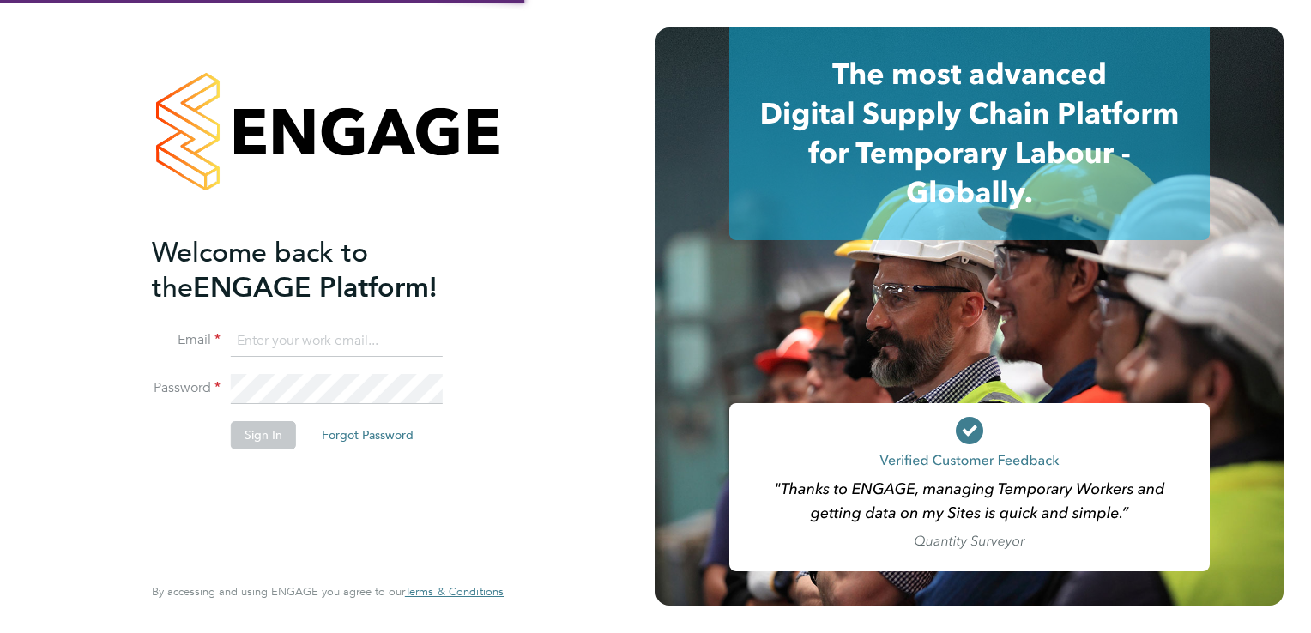
type input "[EMAIL_ADDRESS][DOMAIN_NAME]"
